Goal: Book appointment/travel/reservation

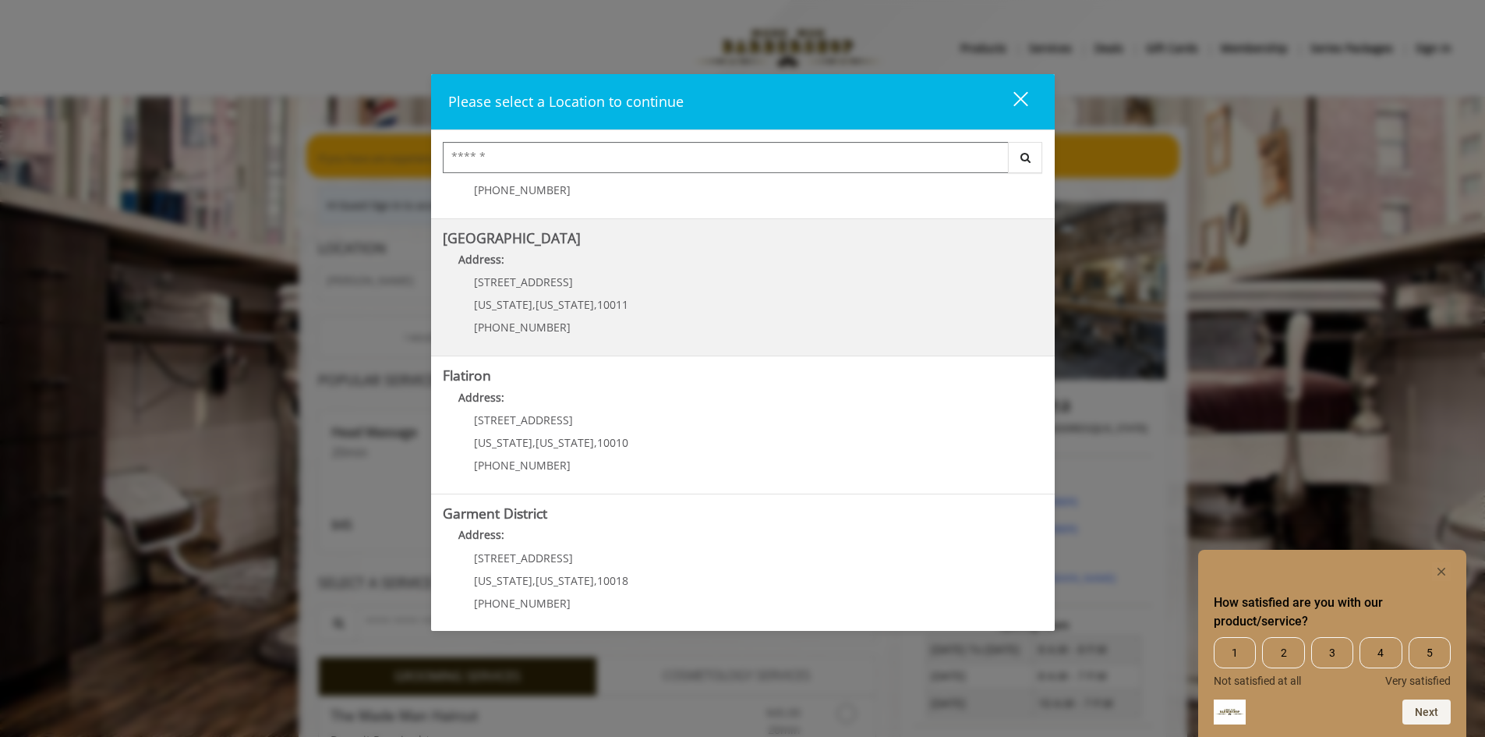
scroll to position [246, 0]
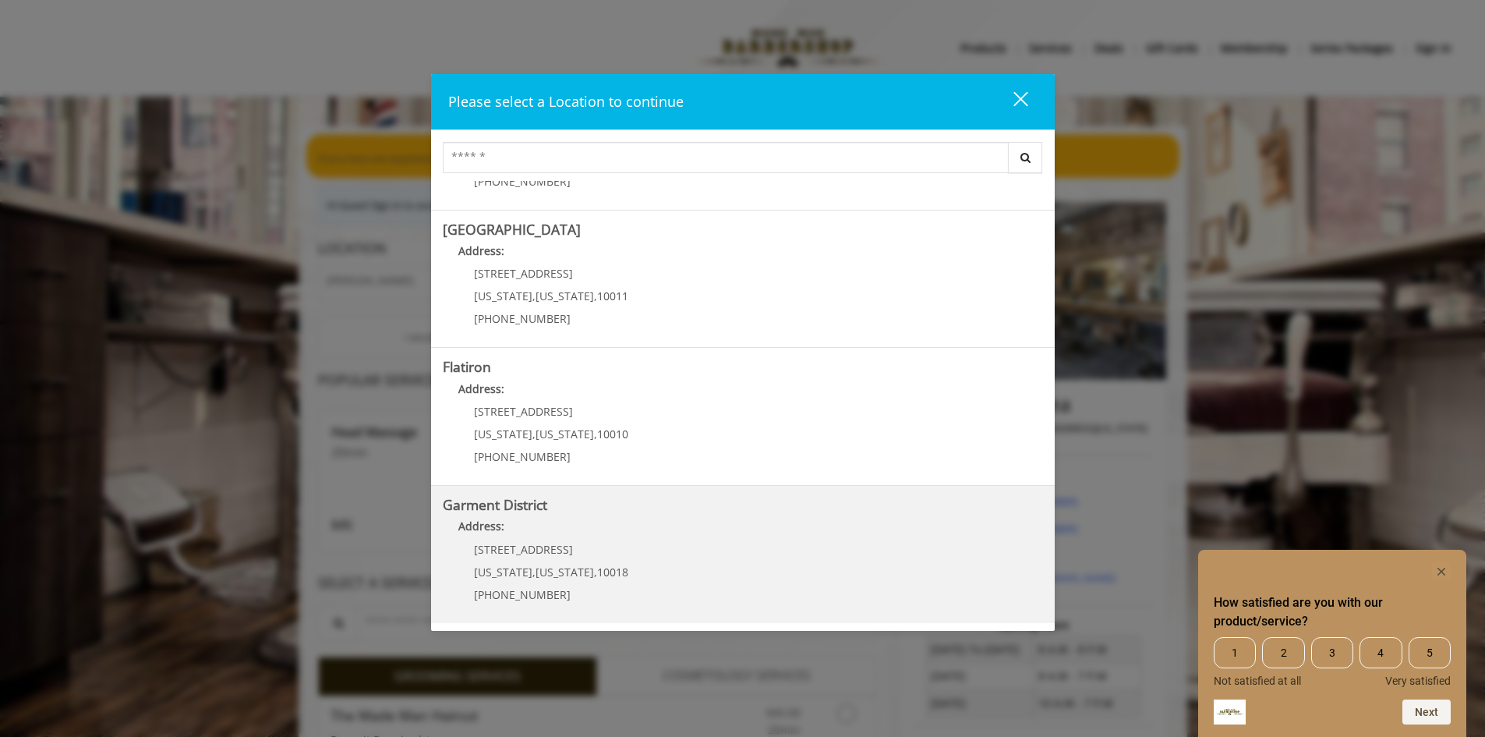
click at [606, 544] on p "[STREET_ADDRESS]" at bounding box center [551, 549] width 154 height 12
